Goal: Task Accomplishment & Management: Manage account settings

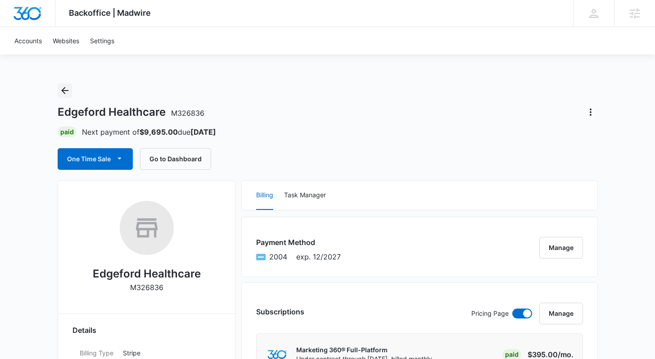
click at [62, 86] on icon "Back" at bounding box center [64, 90] width 11 height 11
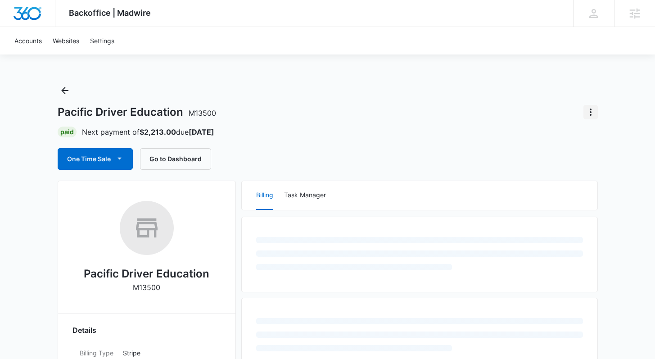
click at [593, 111] on icon "Actions" at bounding box center [590, 112] width 11 height 11
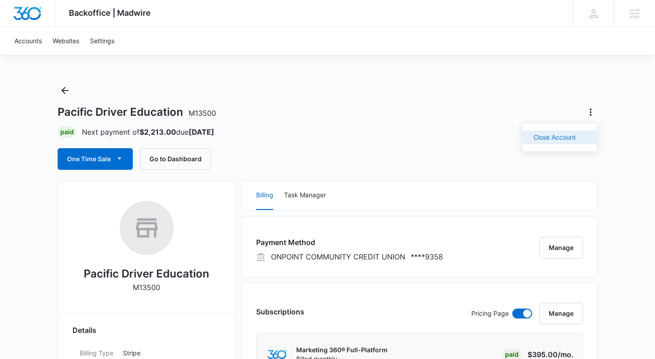
click at [563, 138] on div "Close Account" at bounding box center [554, 137] width 42 height 6
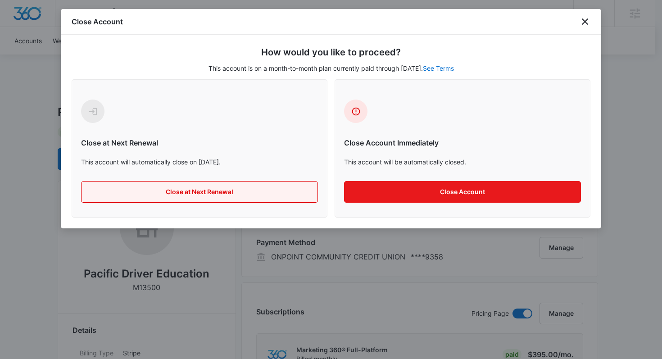
click at [235, 198] on button "Close at Next Renewal" at bounding box center [199, 192] width 237 height 22
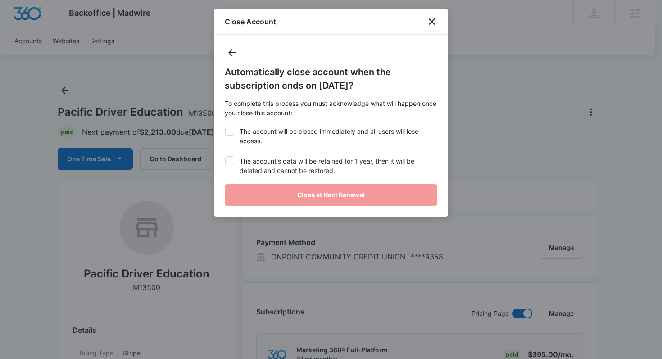
drag, startPoint x: 234, startPoint y: 163, endPoint x: 230, endPoint y: 139, distance: 24.1
click at [233, 160] on div at bounding box center [229, 160] width 9 height 9
click at [225, 157] on input "The account's data will be retained for 1 year, then it will be deleted and can…" at bounding box center [225, 156] width 0 height 0
checkbox input "true"
drag, startPoint x: 230, startPoint y: 136, endPoint x: 233, endPoint y: 160, distance: 24.1
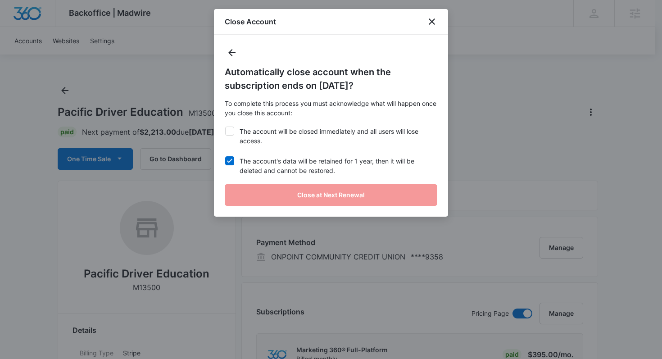
click at [230, 136] on label "The account will be closed immediately and all users will lose access." at bounding box center [331, 135] width 212 height 19
click at [225, 127] on input "The account will be closed immediately and all users will lose access." at bounding box center [225, 126] width 0 height 0
checkbox input "true"
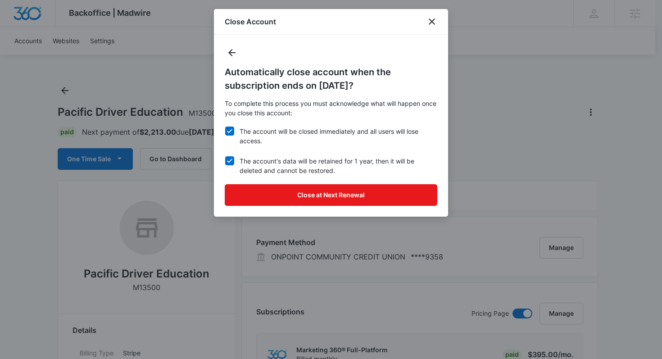
click at [244, 181] on div "Automatically close account when the subscription ends on [DATE]? To complete t…" at bounding box center [331, 126] width 234 height 182
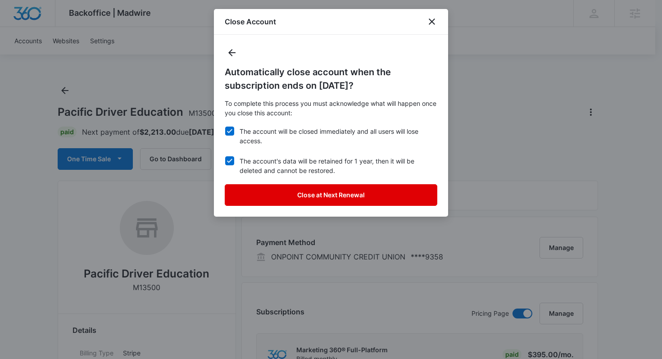
click at [245, 191] on button "Close at Next Renewal" at bounding box center [331, 195] width 212 height 22
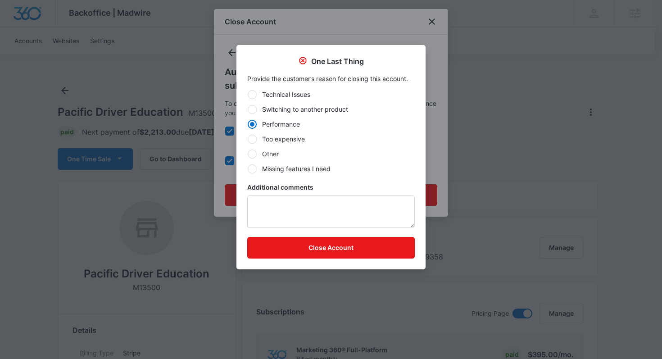
click at [263, 153] on label "Other" at bounding box center [330, 153] width 167 height 9
click at [248, 153] on input "Other" at bounding box center [247, 153] width 0 height 0
radio input "false"
radio input "true"
click at [268, 209] on textarea "Additional comments" at bounding box center [330, 211] width 167 height 32
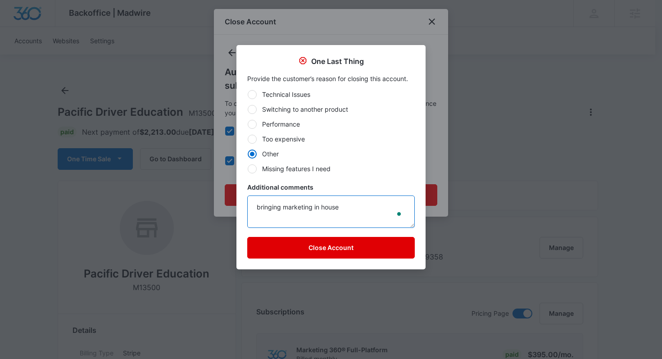
type textarea "bringing marketing in house"
click at [292, 249] on button "Close Account" at bounding box center [330, 248] width 167 height 22
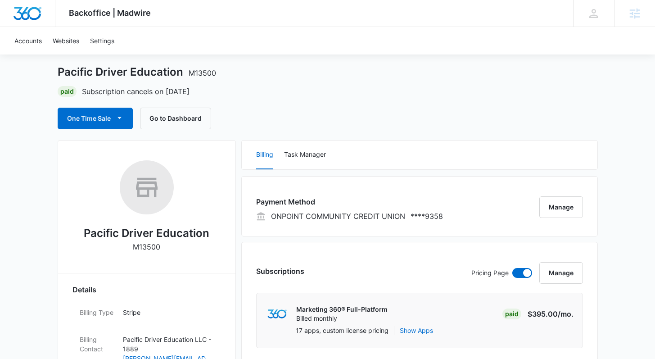
scroll to position [36, 0]
